Goal: Book appointment/travel/reservation

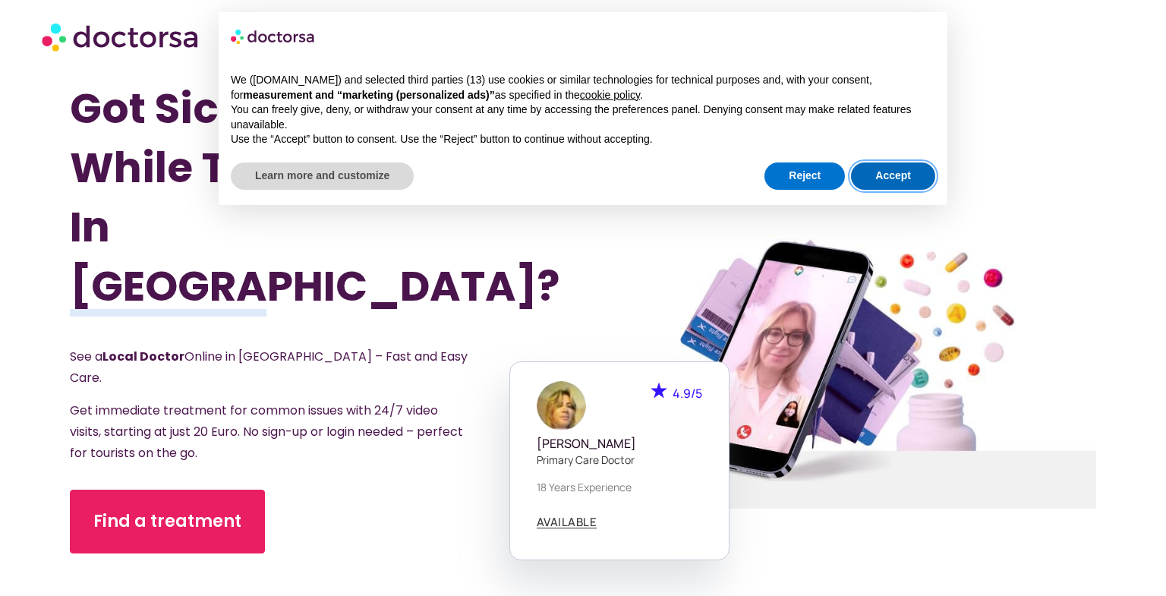
click at [909, 178] on button "Accept" at bounding box center [893, 175] width 84 height 27
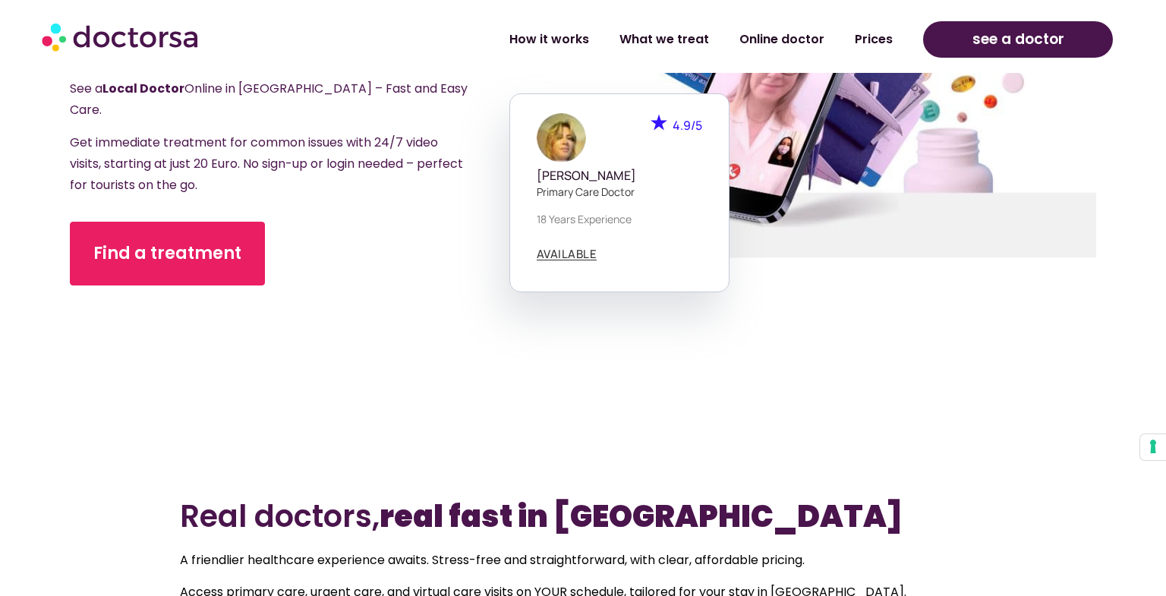
scroll to position [276, 0]
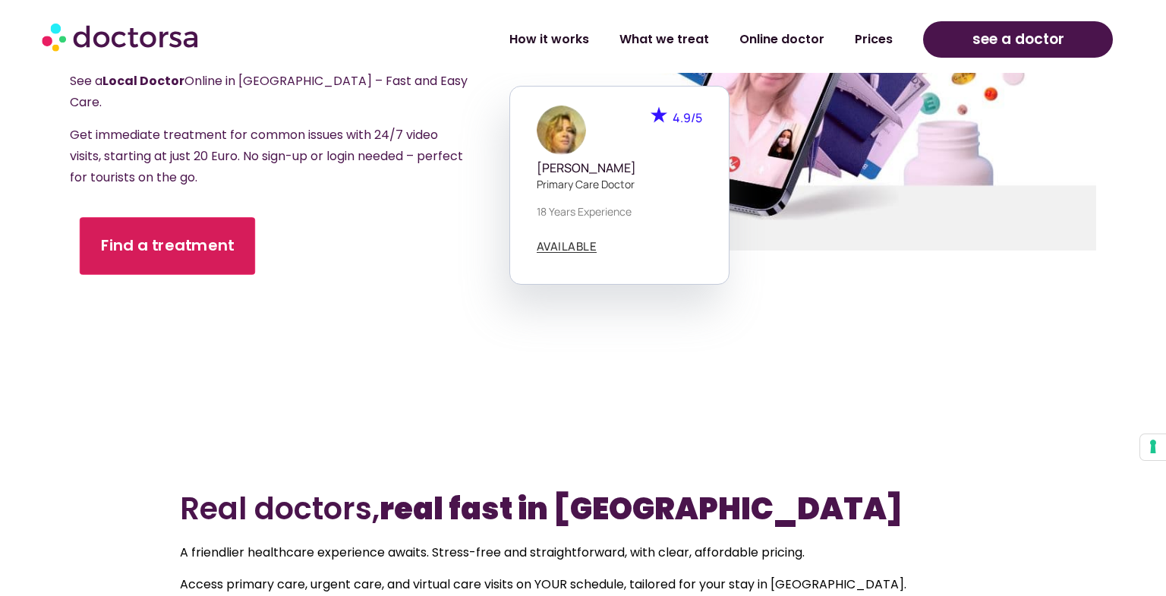
click at [205, 228] on link "Find a treatment" at bounding box center [167, 246] width 175 height 58
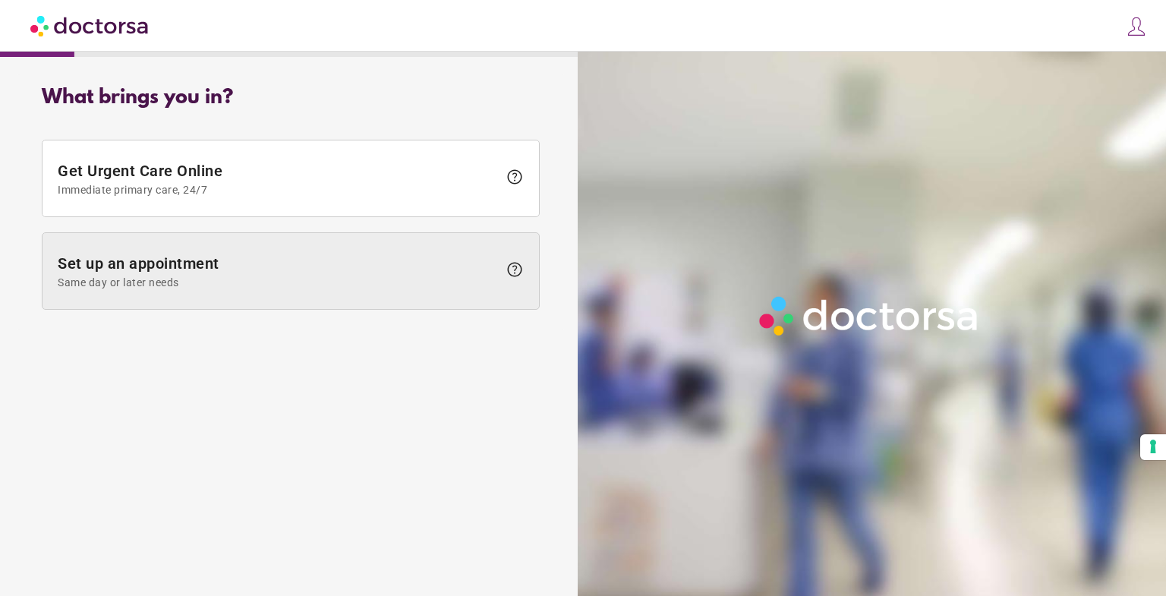
click at [221, 264] on span "Set up an appointment Same day or later needs" at bounding box center [278, 271] width 440 height 34
